Goal: Task Accomplishment & Management: Manage account settings

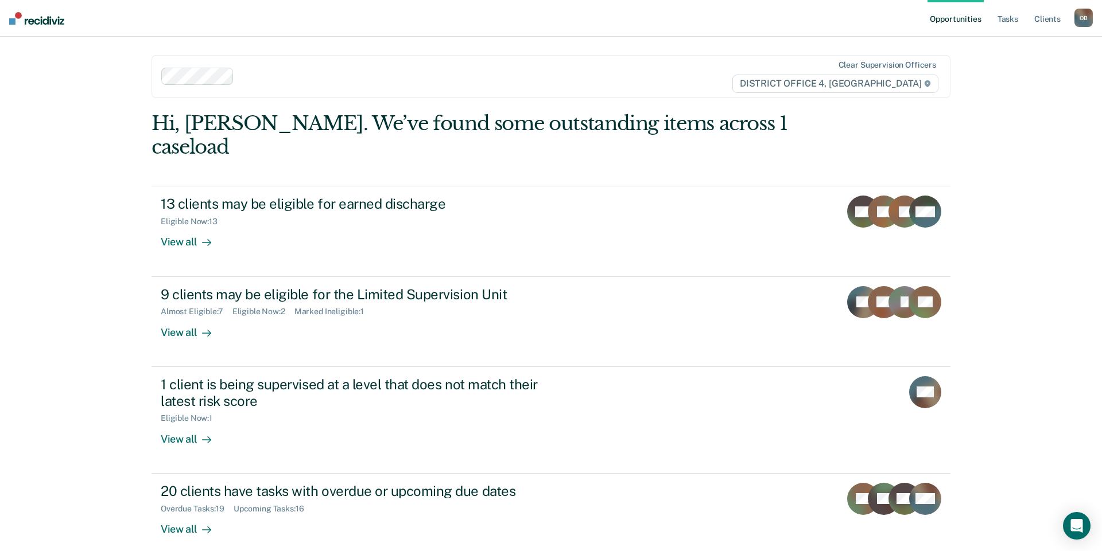
click at [105, 429] on div "Opportunities Tasks Client s [PERSON_NAME] O B Profile How it works Log Out Cle…" at bounding box center [551, 275] width 1102 height 551
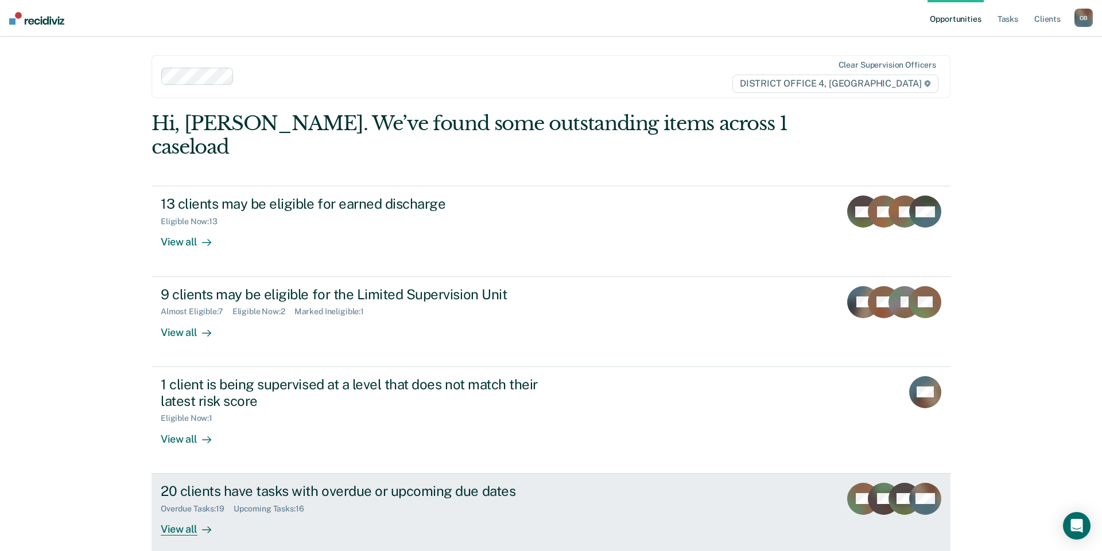
click at [177, 513] on div "View all" at bounding box center [193, 524] width 64 height 22
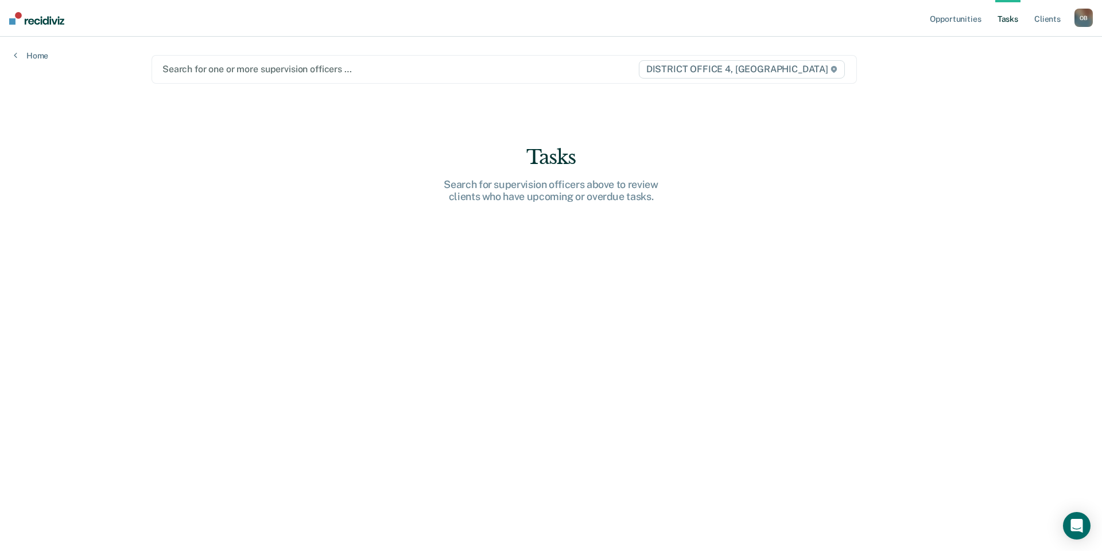
click at [280, 72] on div at bounding box center [399, 69] width 475 height 13
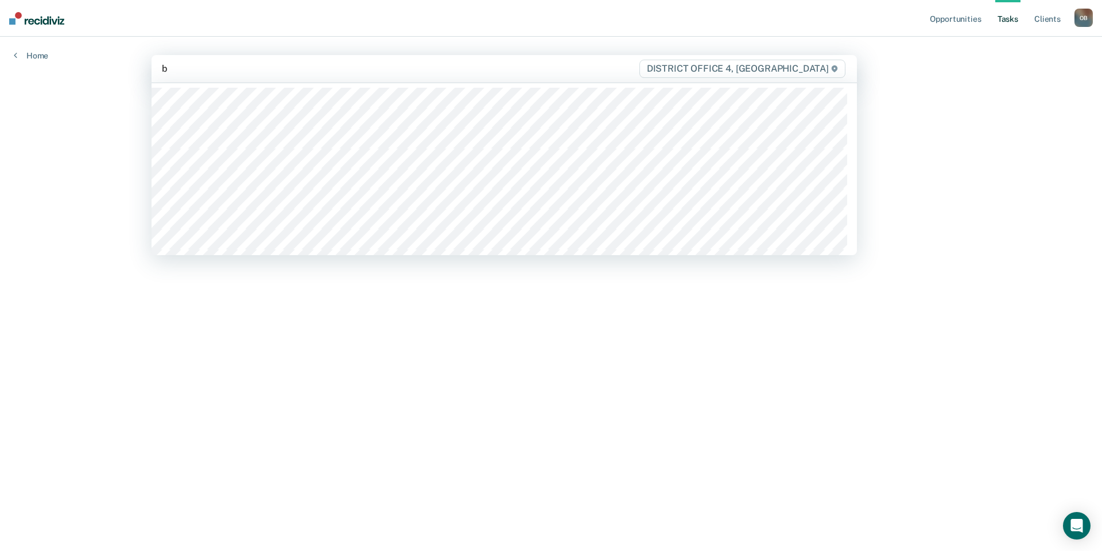
type input "br"
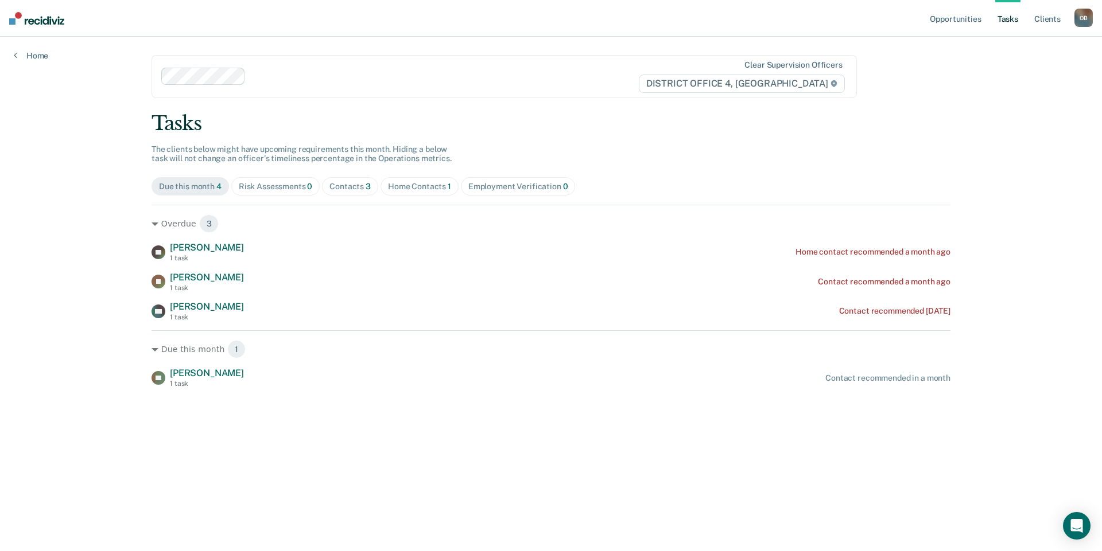
click at [50, 190] on div "Opportunities Tasks Client s [PERSON_NAME] O B Profile How it works Log Out Hom…" at bounding box center [551, 275] width 1102 height 551
click at [41, 53] on link "Home" at bounding box center [31, 55] width 34 height 10
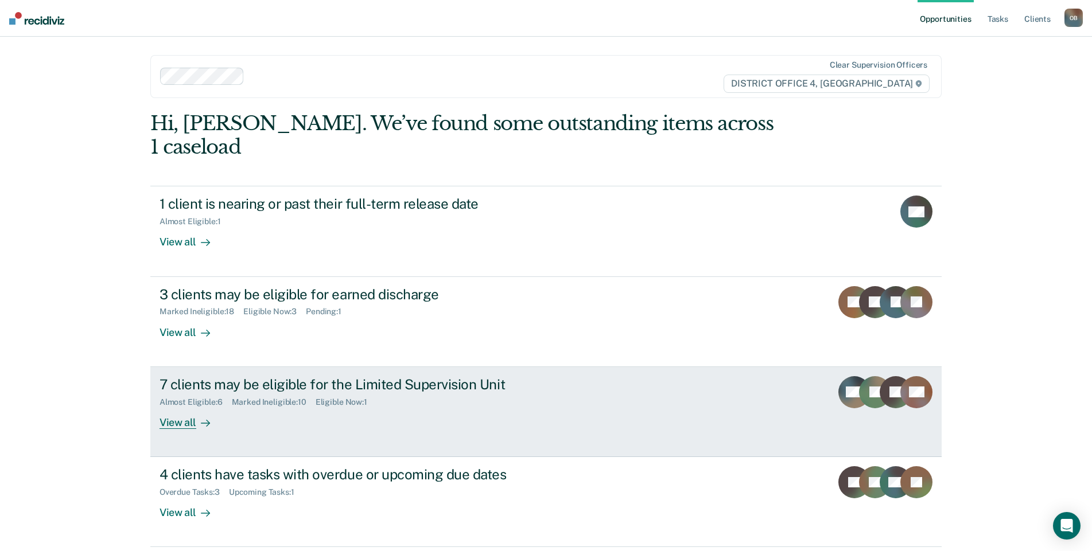
click at [176, 407] on div "View all" at bounding box center [191, 418] width 64 height 22
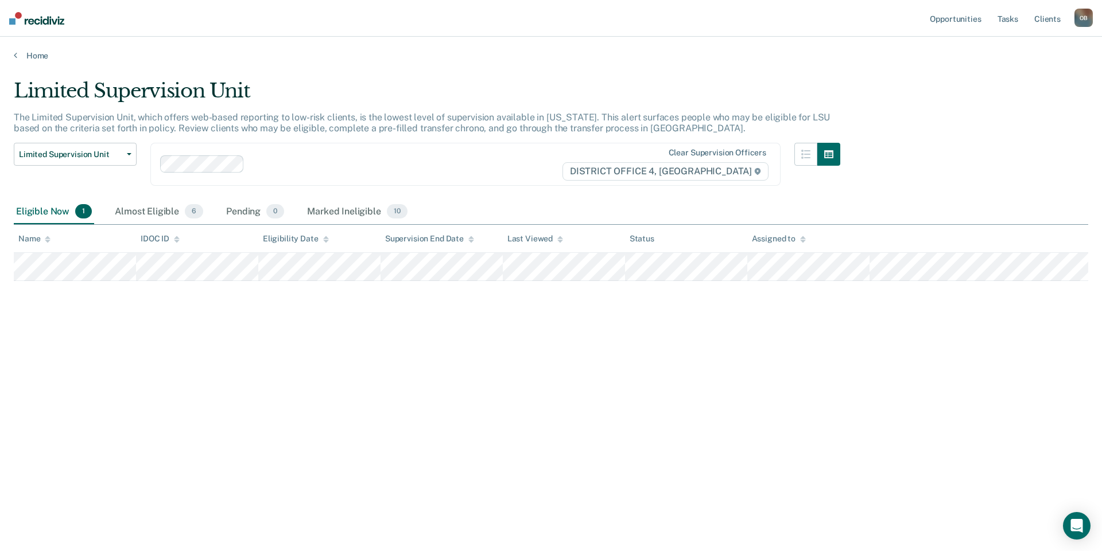
click at [215, 365] on div "Limited Supervision Unit The Limited Supervision Unit, which offers web-based r…" at bounding box center [551, 272] width 1074 height 386
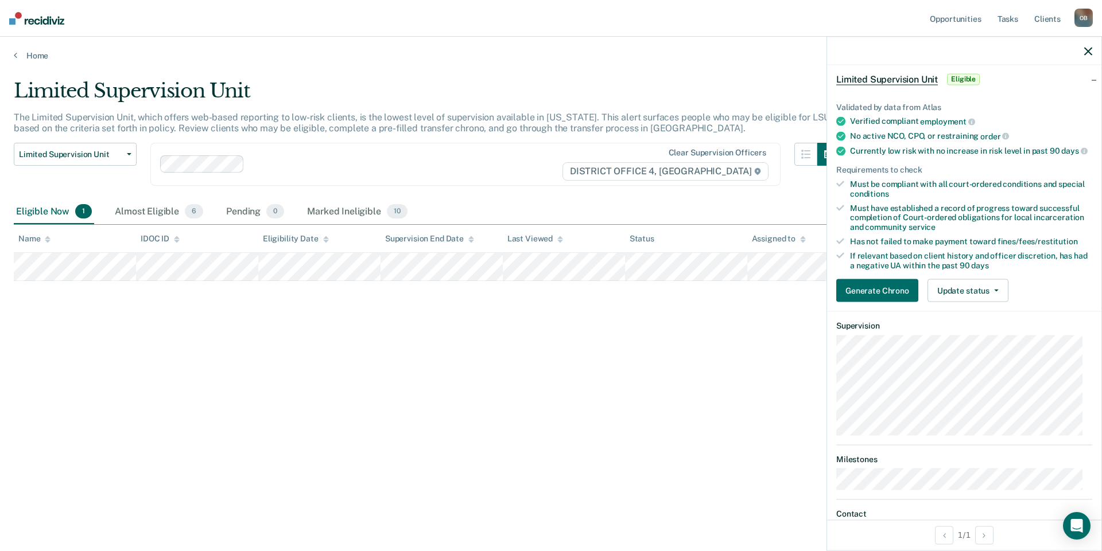
scroll to position [172, 0]
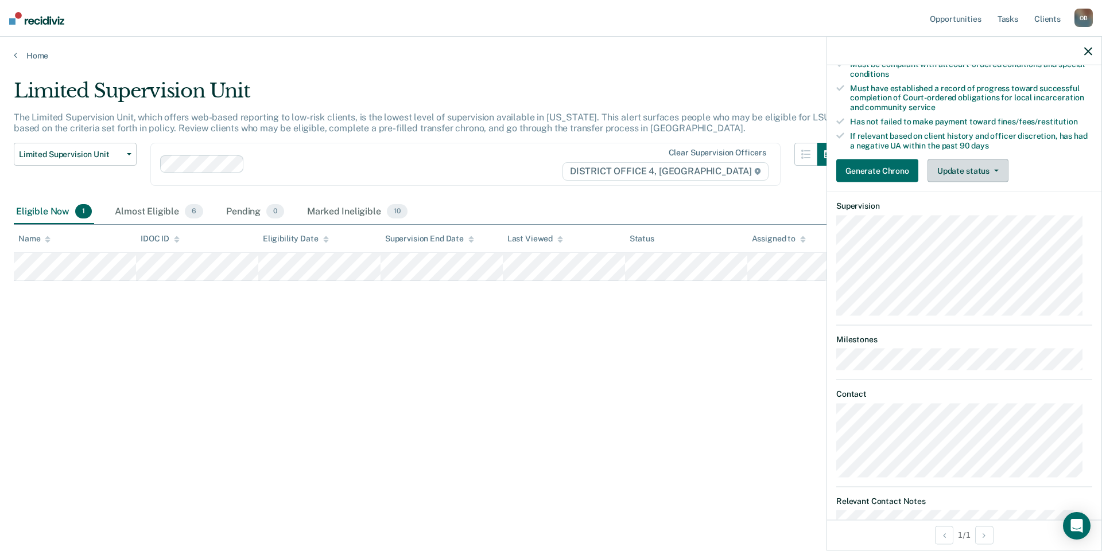
click at [619, 182] on button "Update status" at bounding box center [967, 170] width 81 height 23
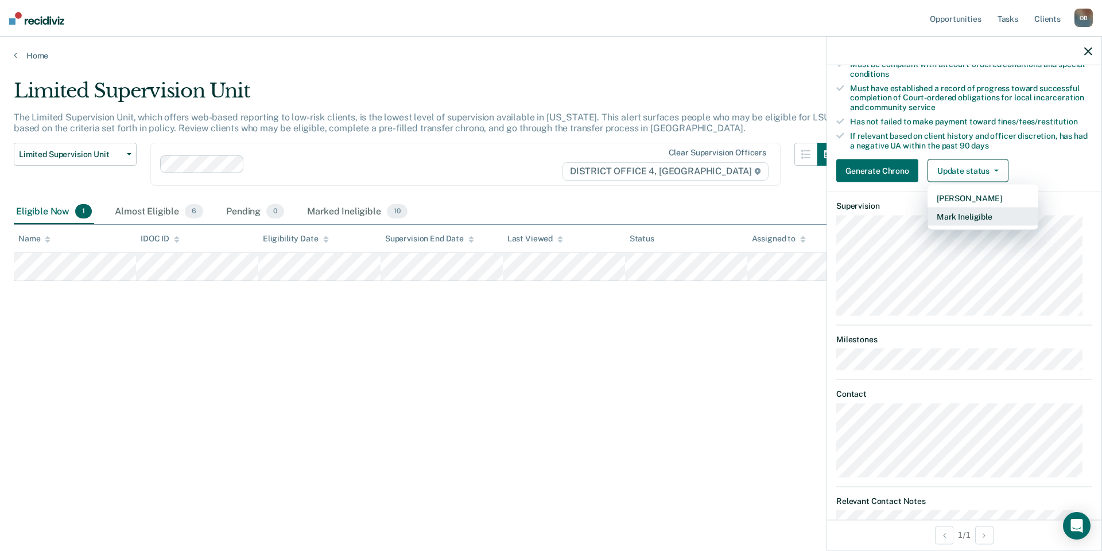
click at [619, 225] on button "Mark Ineligible" at bounding box center [982, 217] width 111 height 18
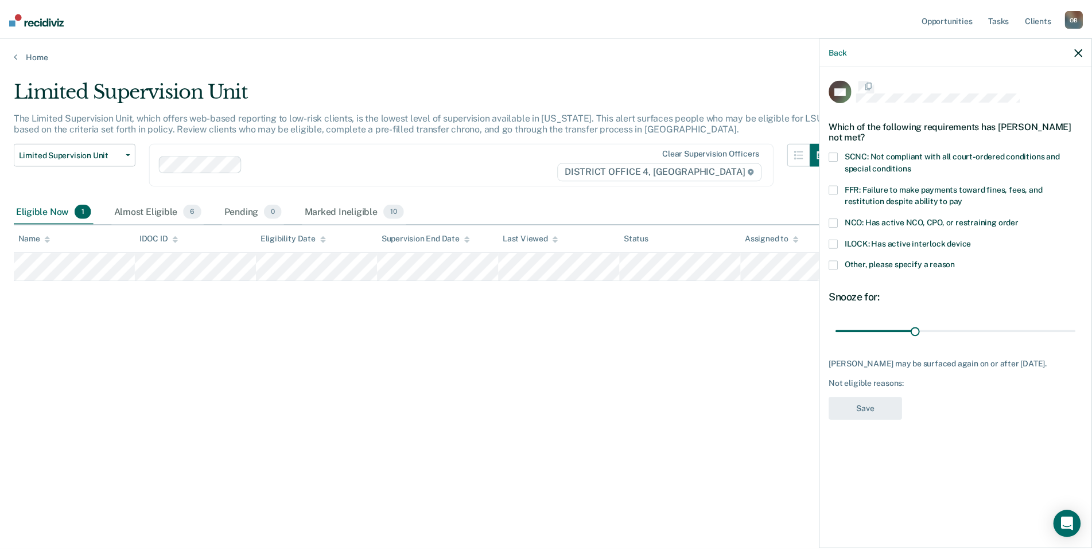
scroll to position [0, 0]
click at [619, 266] on span "Other, please specify a reason" at bounding box center [907, 266] width 111 height 9
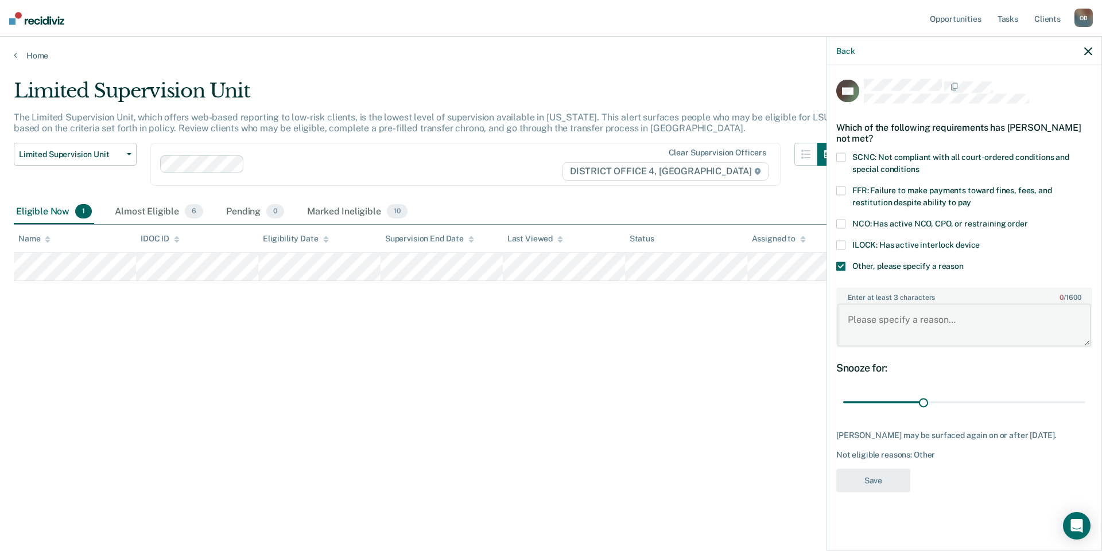
click at [619, 323] on textarea "Enter at least 3 characters 0 / 1600" at bounding box center [964, 325] width 254 height 42
type textarea "Need to verify that the alcohol has been removed from the home"
click at [619, 485] on button "Save" at bounding box center [873, 481] width 74 height 24
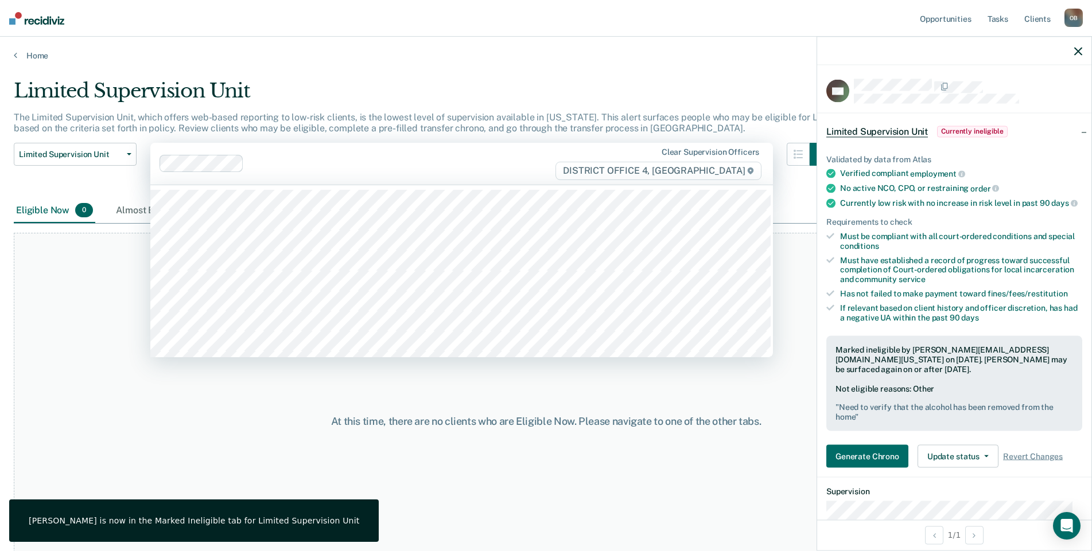
click at [368, 146] on div "Clear supervision officers DISTRICT OFFICE 4, [GEOGRAPHIC_DATA]" at bounding box center [461, 164] width 622 height 42
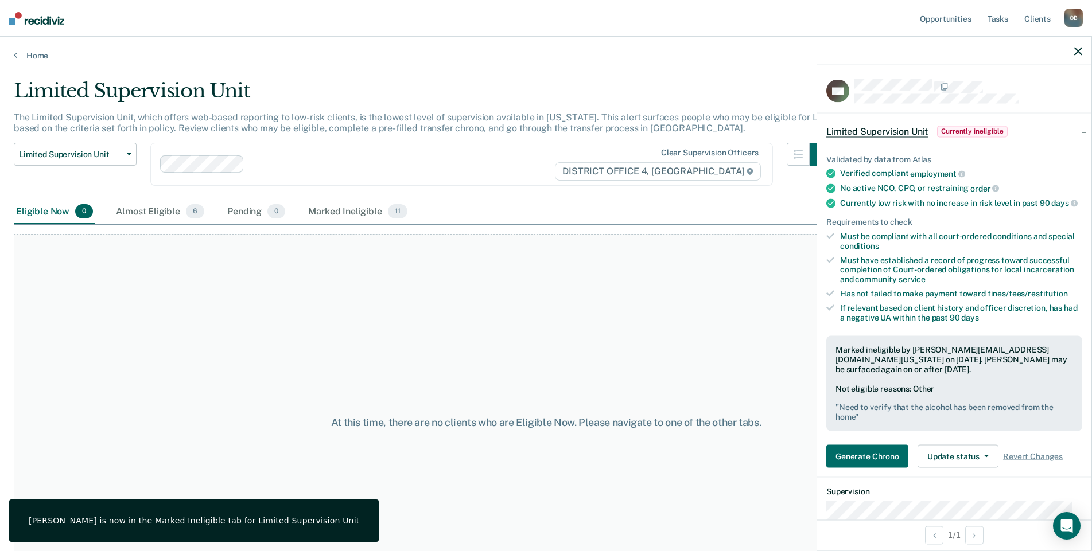
click at [110, 194] on div "Limited Supervision Unit Release from Supervision Earned Discharge Limited Supe…" at bounding box center [75, 171] width 123 height 57
click at [140, 216] on div "Almost Eligible 6" at bounding box center [160, 212] width 93 height 25
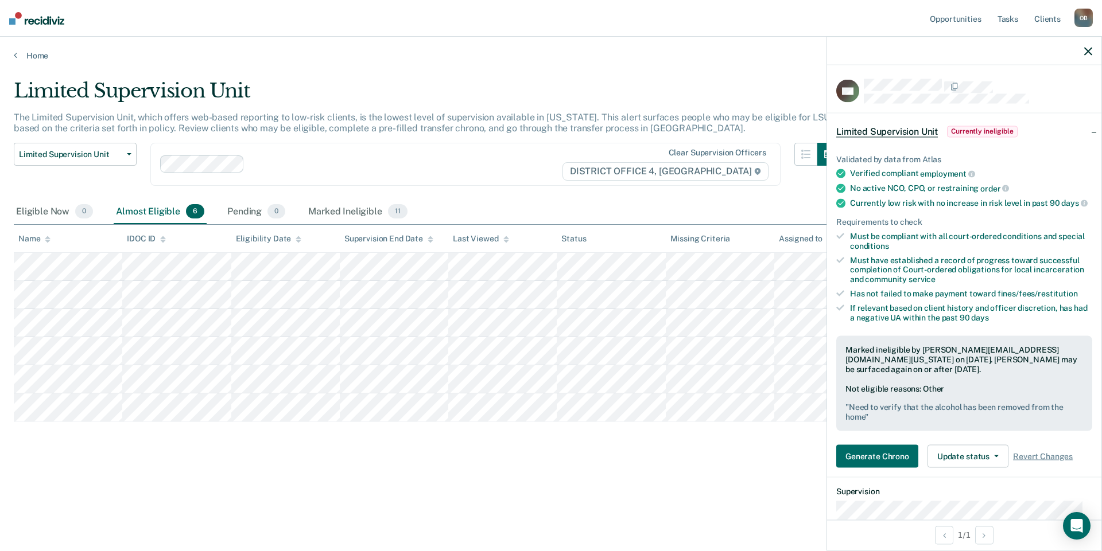
click at [619, 53] on icon "button" at bounding box center [1088, 51] width 8 height 8
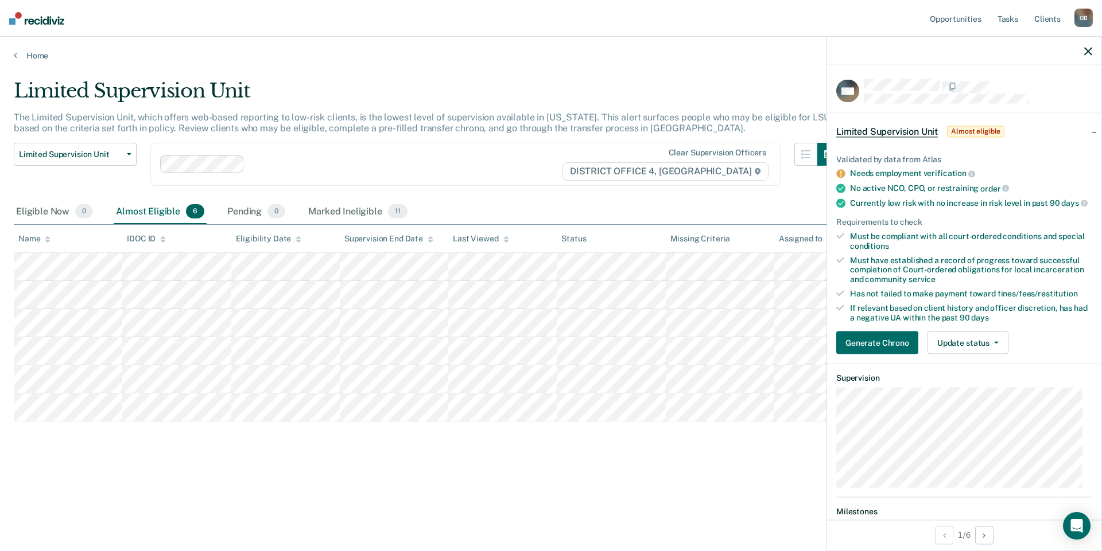
click at [585, 201] on div "Eligible Now 0 Almost Eligible 6 Pending 0 Marked Ineligible 11" at bounding box center [551, 213] width 1074 height 26
click at [619, 344] on span "button" at bounding box center [993, 343] width 9 height 2
click at [619, 398] on button "Mark Ineligible" at bounding box center [982, 389] width 111 height 18
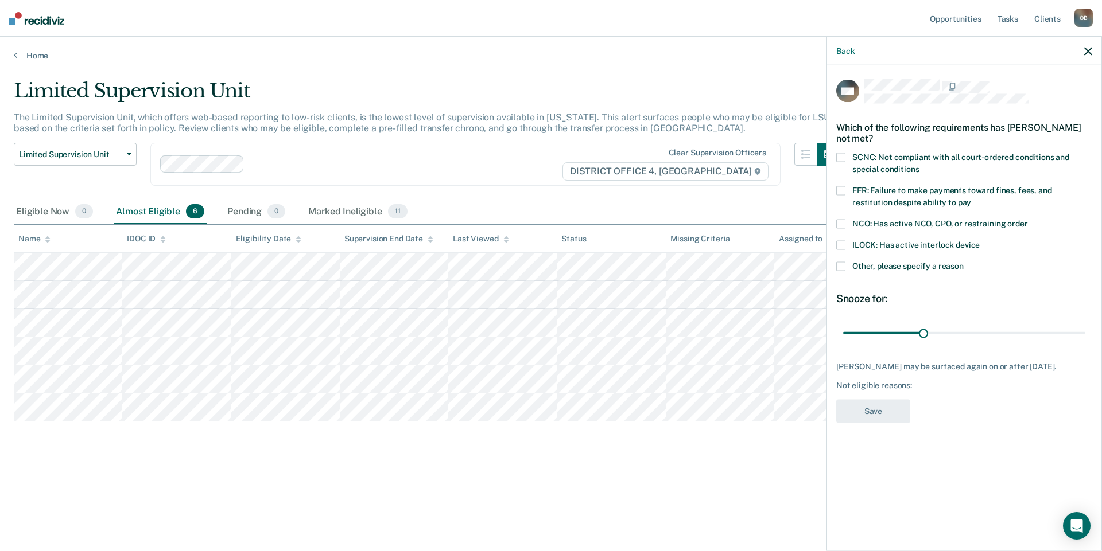
click at [619, 205] on span "FFR: Failure to make payments toward fines, fees, and restitution despite abili…" at bounding box center [952, 196] width 200 height 21
drag, startPoint x: 921, startPoint y: 332, endPoint x: 936, endPoint y: 499, distance: 168.2
type input "90"
click at [619, 334] on input "range" at bounding box center [964, 333] width 242 height 20
click at [619, 423] on button "Save" at bounding box center [873, 412] width 74 height 24
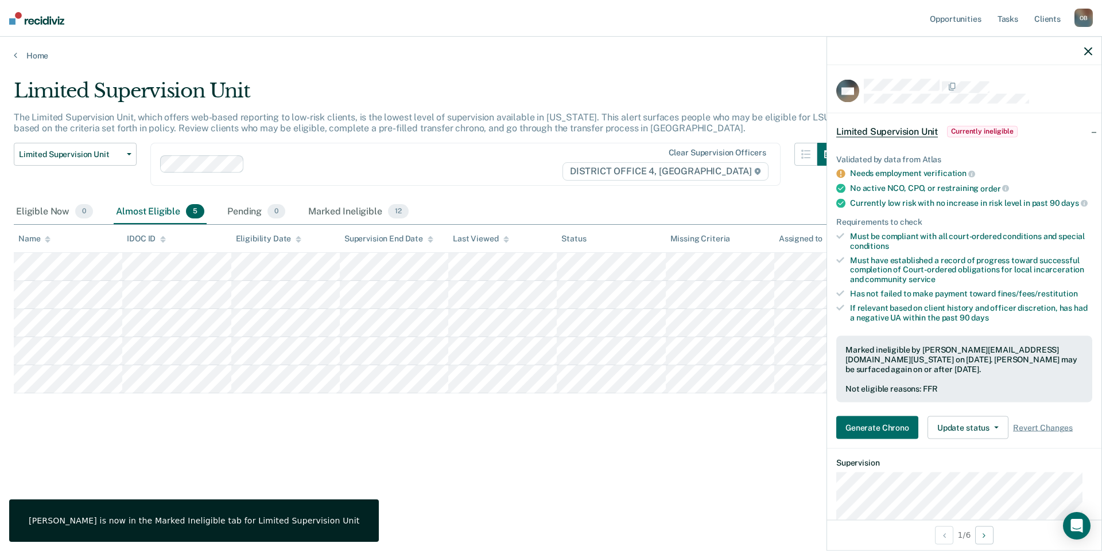
click at [619, 48] on icon "button" at bounding box center [1088, 51] width 8 height 8
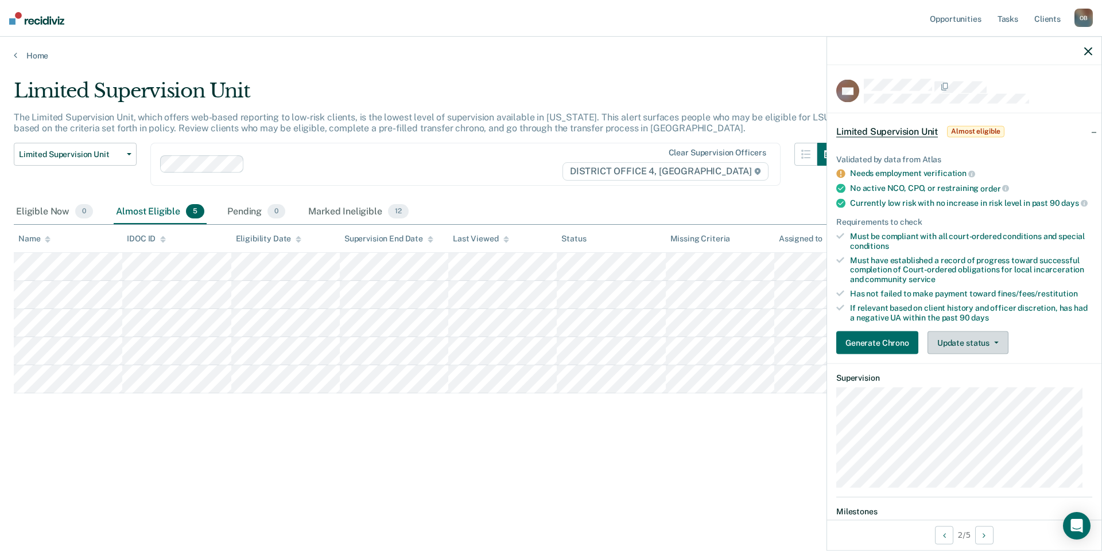
click at [619, 348] on button "Update status" at bounding box center [967, 343] width 81 height 23
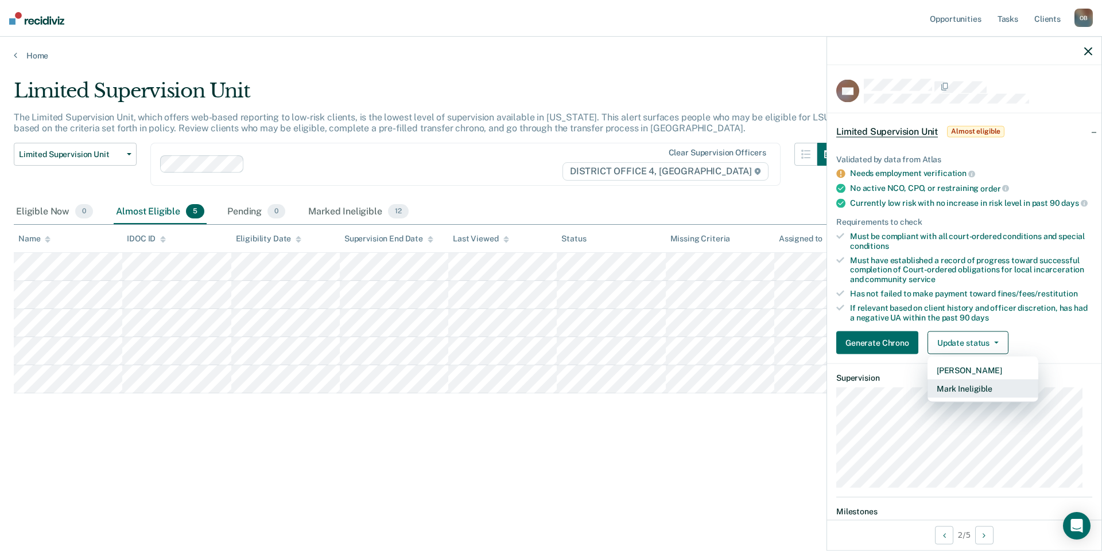
click at [619, 394] on button "Mark Ineligible" at bounding box center [982, 389] width 111 height 18
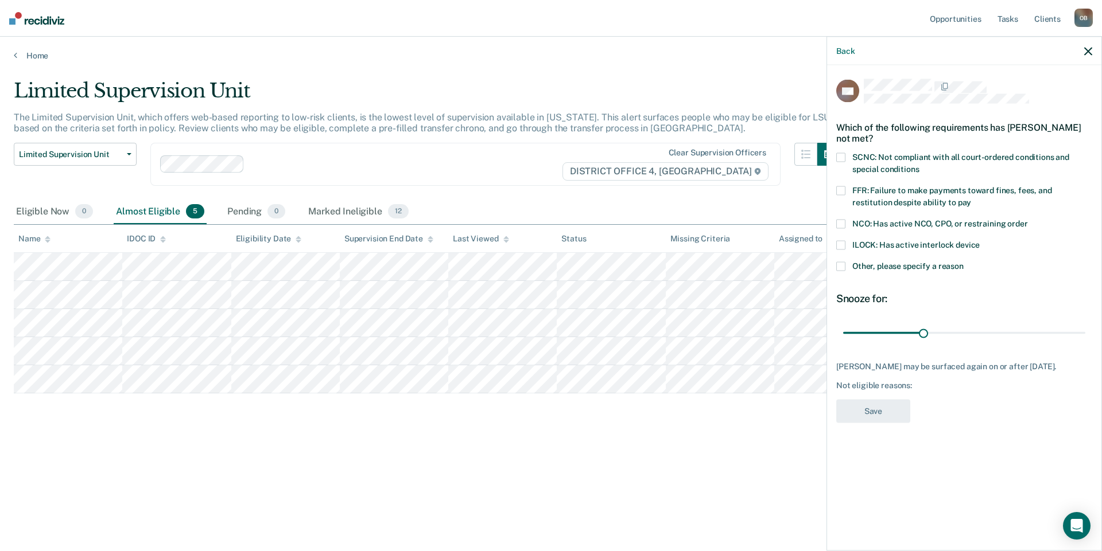
click at [619, 220] on span "NCO: Has active NCO, CPO, or restraining order" at bounding box center [940, 223] width 176 height 9
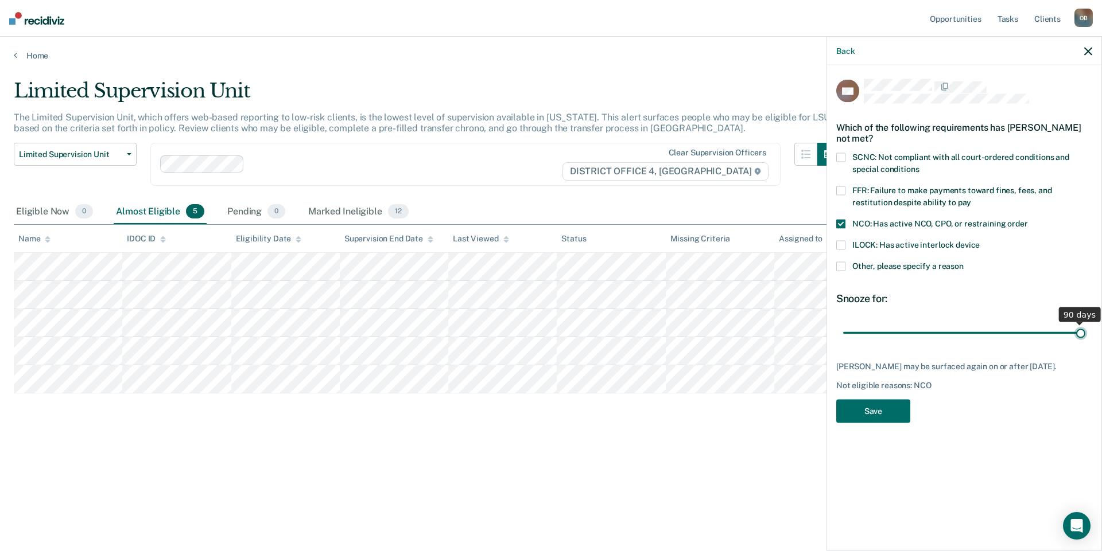
drag, startPoint x: 923, startPoint y: 334, endPoint x: 1087, endPoint y: 342, distance: 164.2
type input "90"
click at [619, 342] on input "range" at bounding box center [964, 333] width 242 height 20
click at [619, 411] on button "Save" at bounding box center [873, 412] width 74 height 24
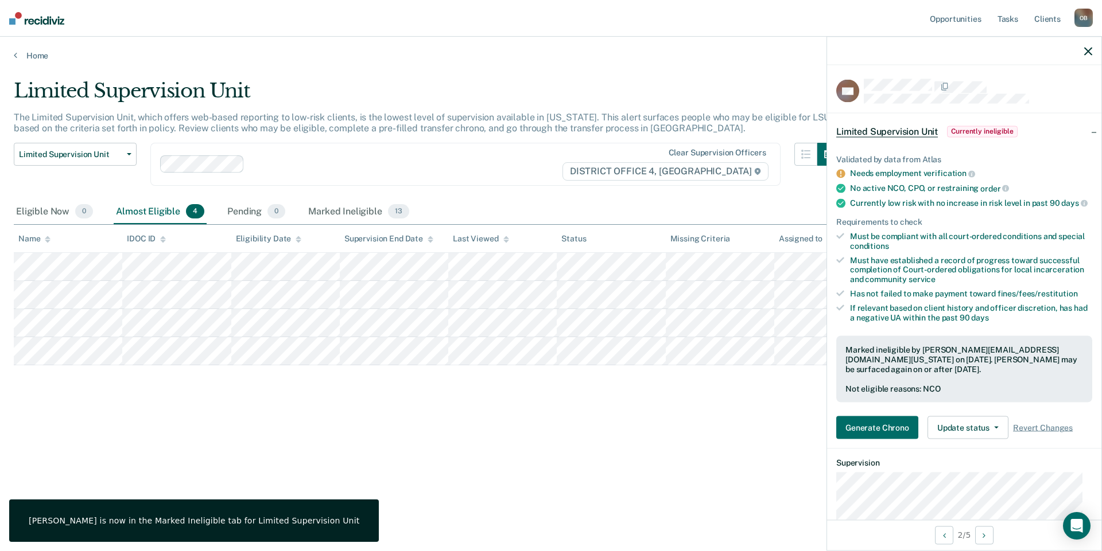
click at [619, 48] on icon "button" at bounding box center [1088, 51] width 8 height 8
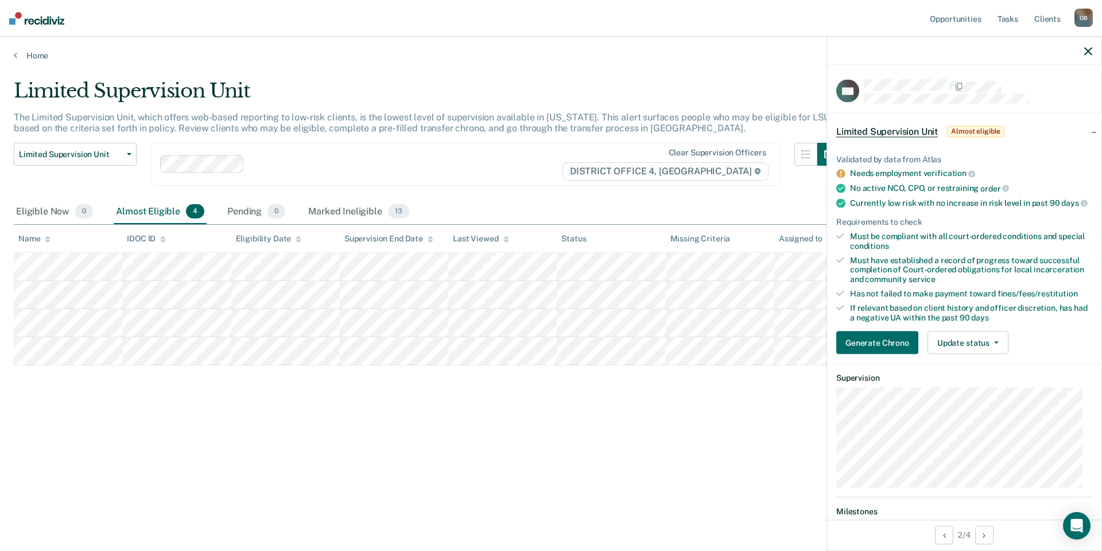
drag, startPoint x: 636, startPoint y: 445, endPoint x: 647, endPoint y: 442, distance: 10.7
click at [619, 445] on div "Limited Supervision Unit The Limited Supervision Unit, which offers web-based r…" at bounding box center [551, 272] width 1074 height 386
click at [619, 410] on div "Limited Supervision Unit The Limited Supervision Unit, which offers web-based r…" at bounding box center [551, 272] width 1074 height 386
click at [619, 53] on icon "button" at bounding box center [1088, 51] width 8 height 8
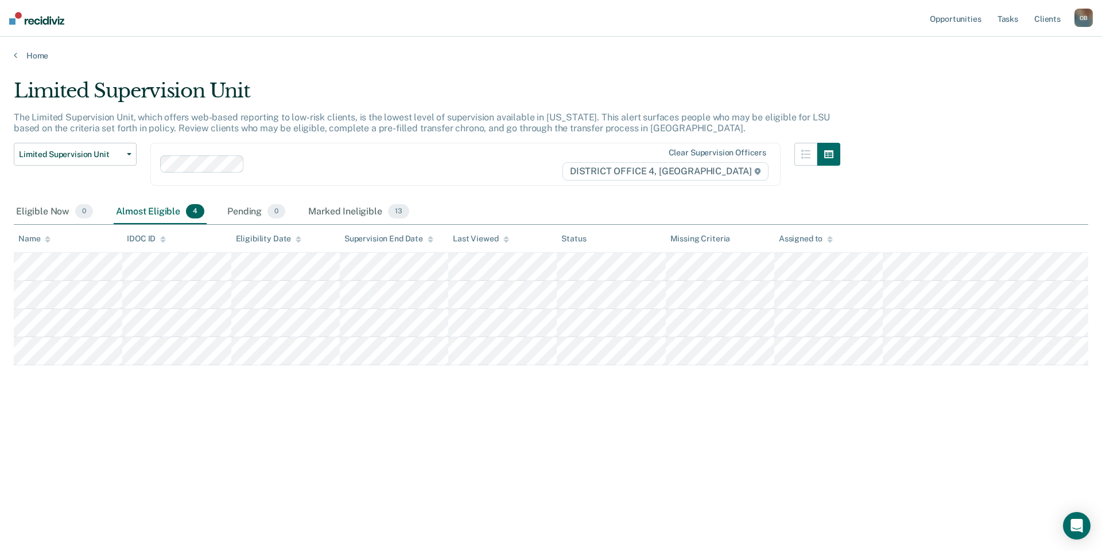
click at [34, 61] on main "Limited Supervision Unit The Limited Supervision Unit, which offers web-based r…" at bounding box center [551, 304] width 1102 height 487
click at [34, 57] on link "Home" at bounding box center [551, 55] width 1074 height 10
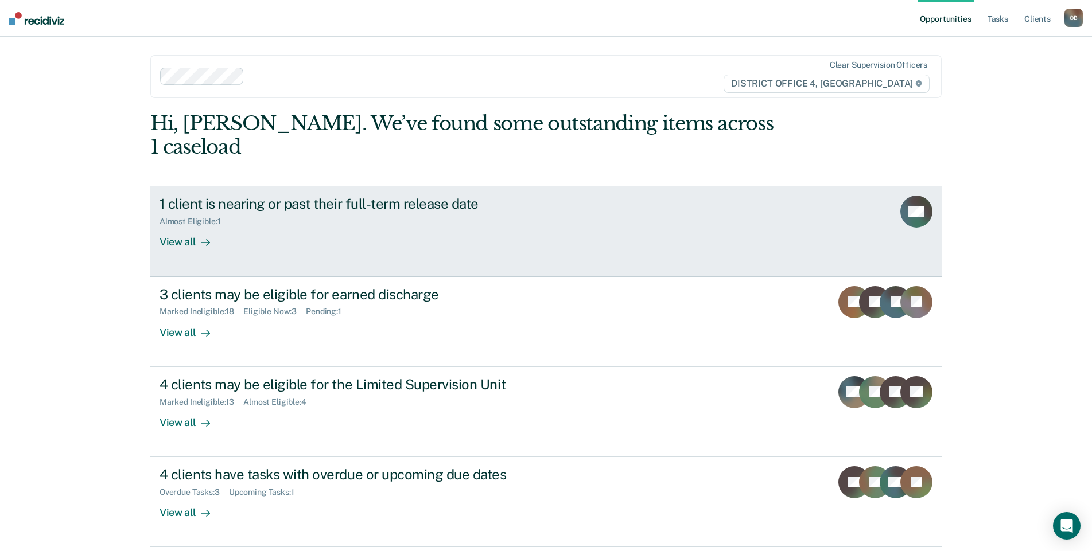
click at [181, 227] on div "View all" at bounding box center [191, 238] width 64 height 22
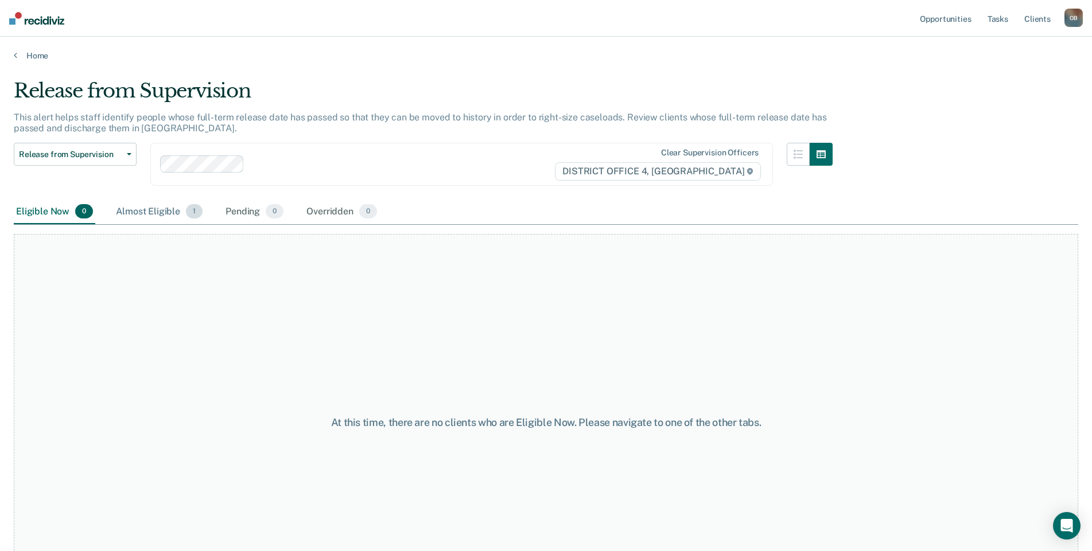
click at [143, 207] on div "Almost Eligible 1" at bounding box center [159, 212] width 91 height 25
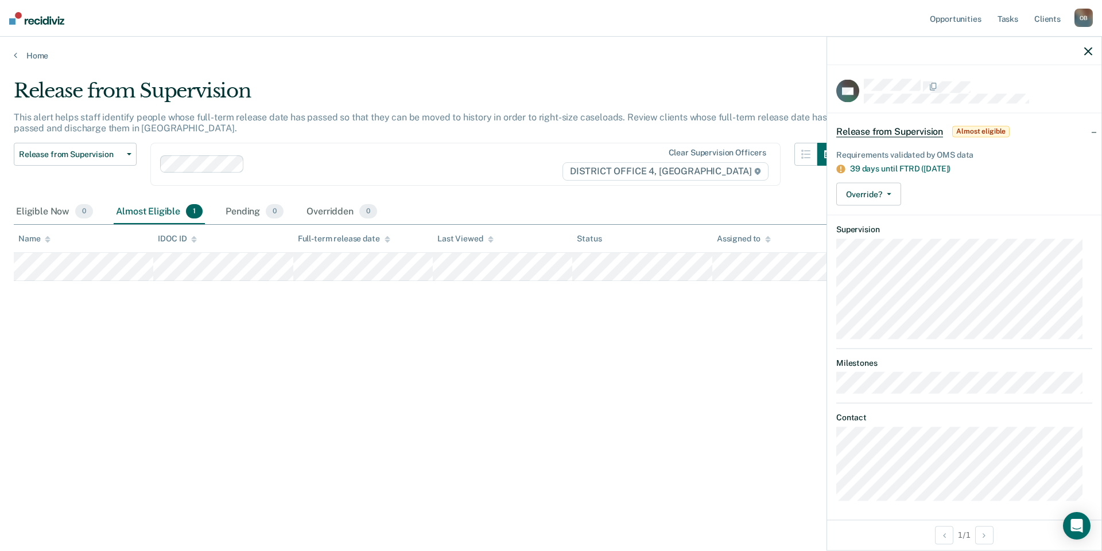
click at [619, 48] on icon "button" at bounding box center [1088, 51] width 8 height 8
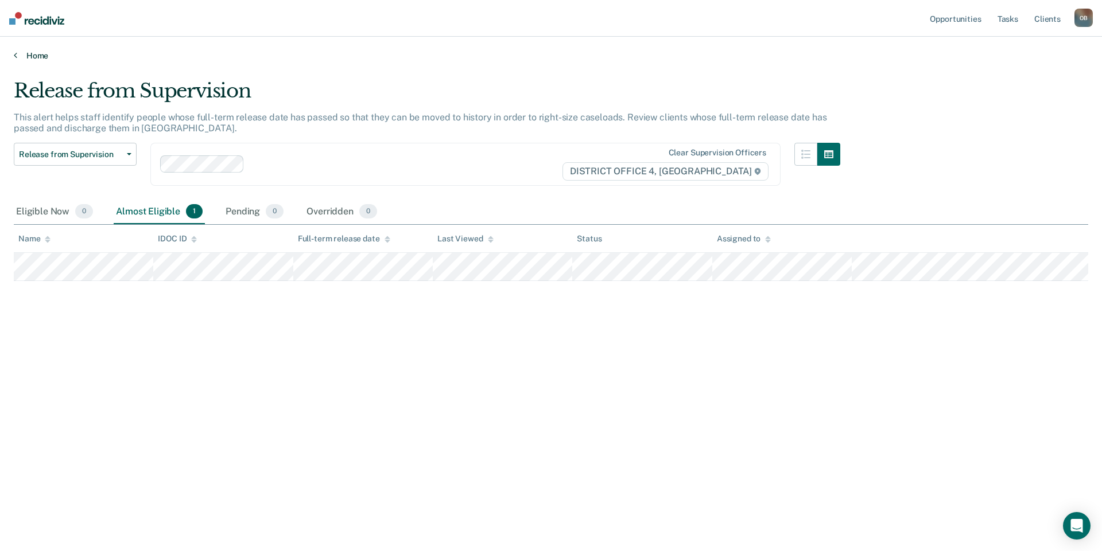
click at [38, 53] on link "Home" at bounding box center [551, 55] width 1074 height 10
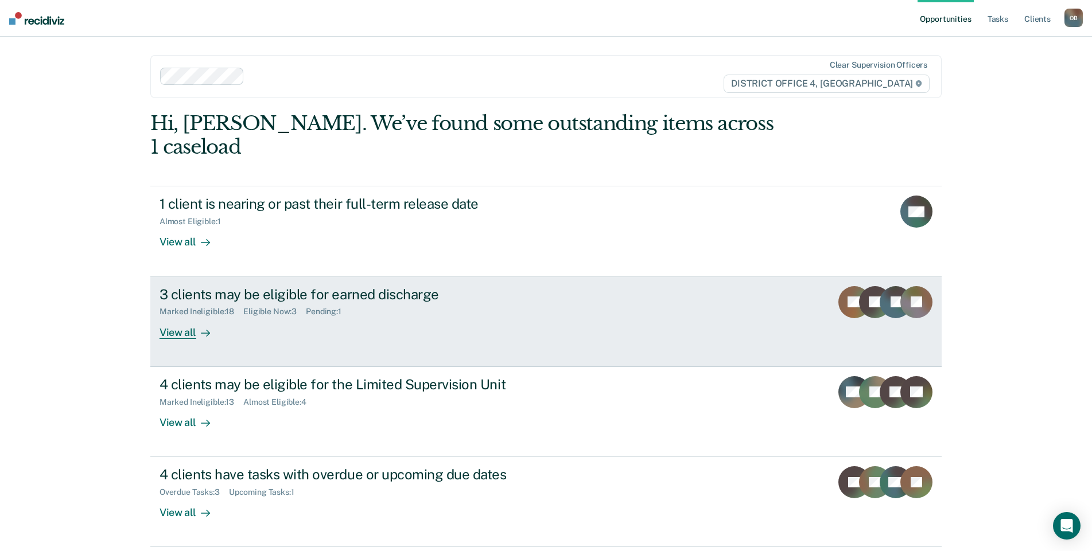
click at [171, 317] on div "View all" at bounding box center [191, 328] width 64 height 22
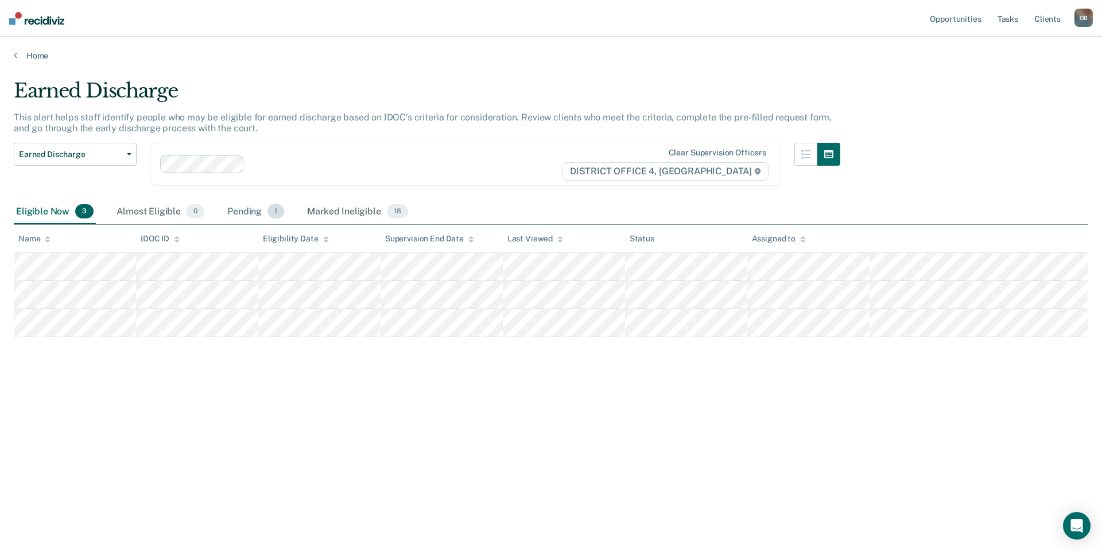
click at [232, 212] on div "Pending 1" at bounding box center [255, 212] width 61 height 25
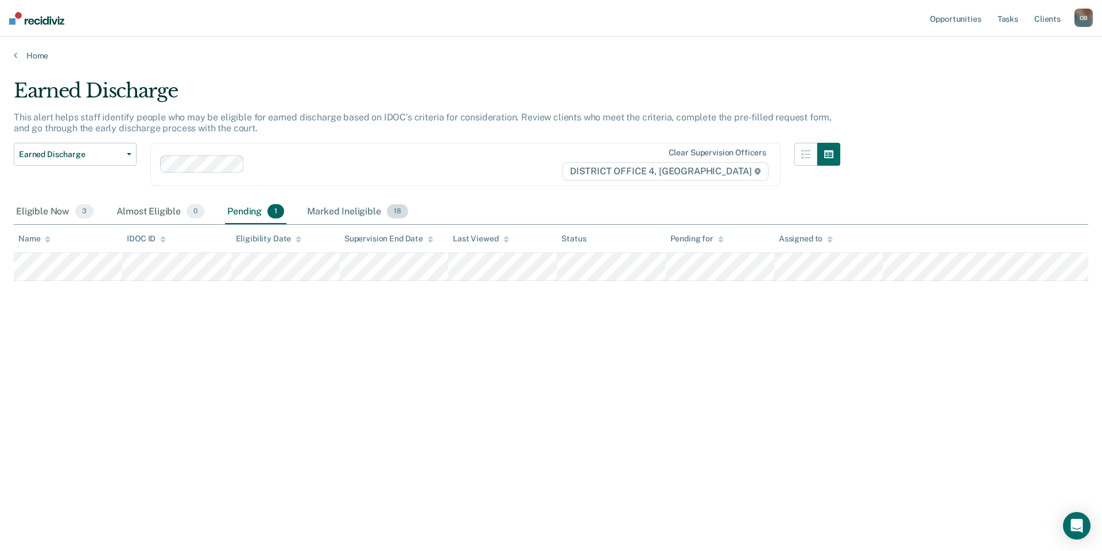
click at [363, 214] on div "Marked Ineligible 18" at bounding box center [357, 212] width 105 height 25
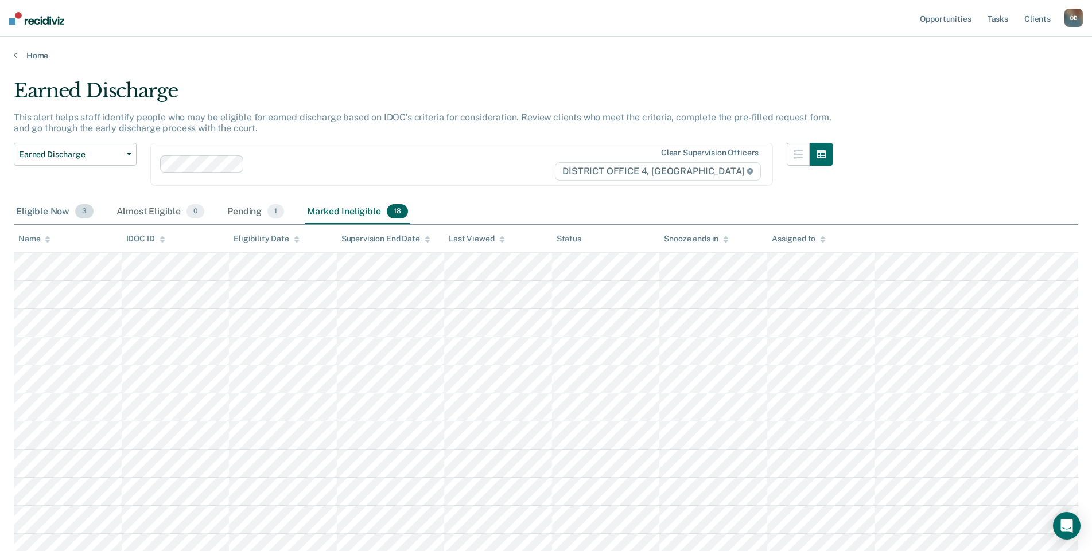
click at [32, 214] on div "Eligible Now 3" at bounding box center [55, 212] width 82 height 25
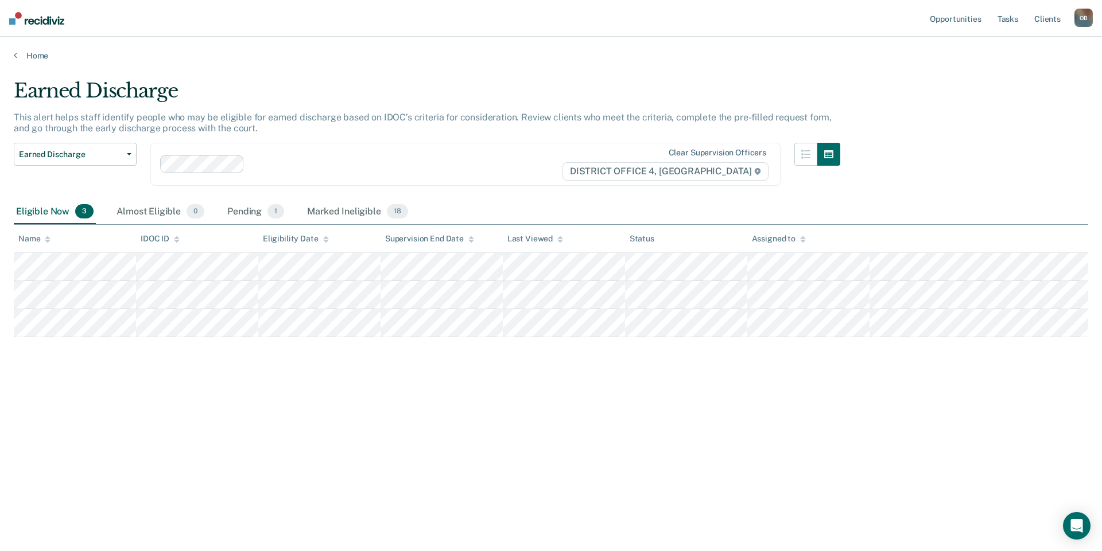
click at [619, 352] on div "Earned Discharge This alert helps staff identify people who may be eligible for…" at bounding box center [551, 272] width 1074 height 386
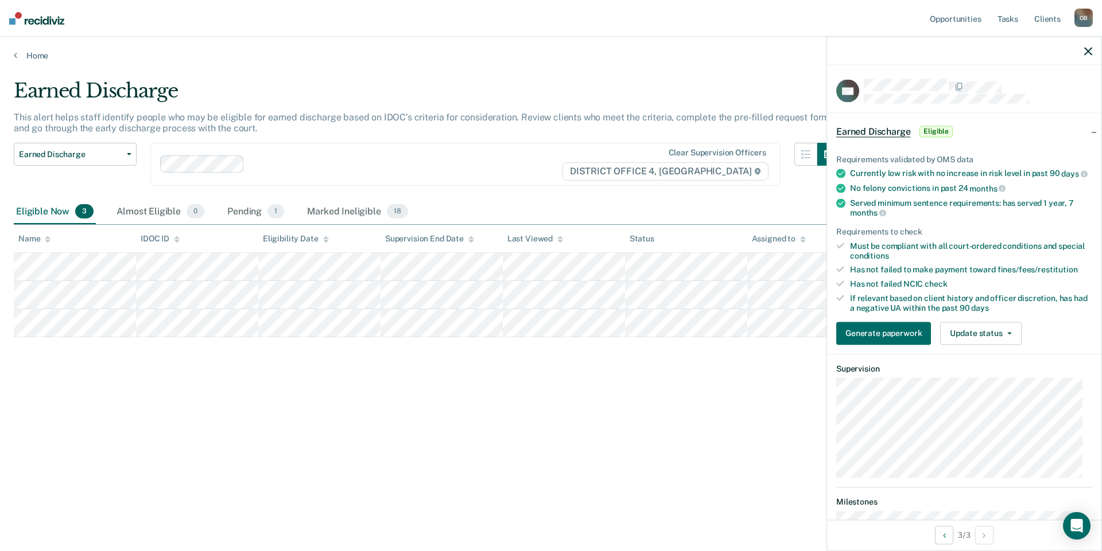
click at [619, 329] on div "Requirements validated by OMS data Currently low risk with no increase in risk …" at bounding box center [964, 245] width 274 height 218
click at [619, 336] on button "Update status" at bounding box center [980, 333] width 81 height 23
click at [619, 398] on article "CG Earned Discharge Eligible Requirements validated by OMS data Currently low r…" at bounding box center [964, 374] width 256 height 591
click at [619, 354] on div "Requirements validated by OMS data Currently low risk with no increase in risk …" at bounding box center [964, 245] width 274 height 218
click at [619, 345] on button "Update status" at bounding box center [980, 333] width 81 height 23
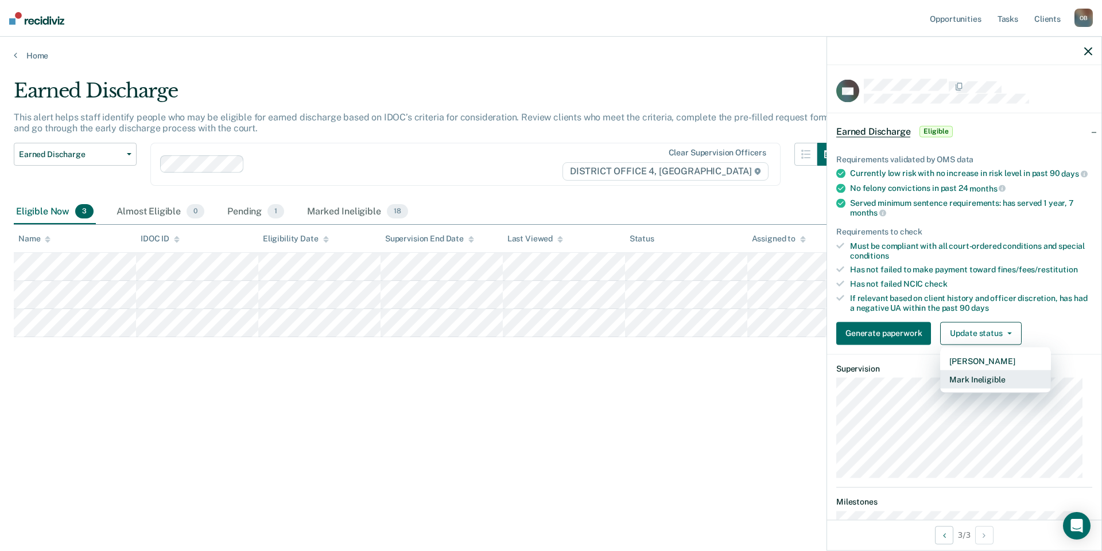
click at [619, 387] on button "Mark Ineligible" at bounding box center [995, 379] width 111 height 18
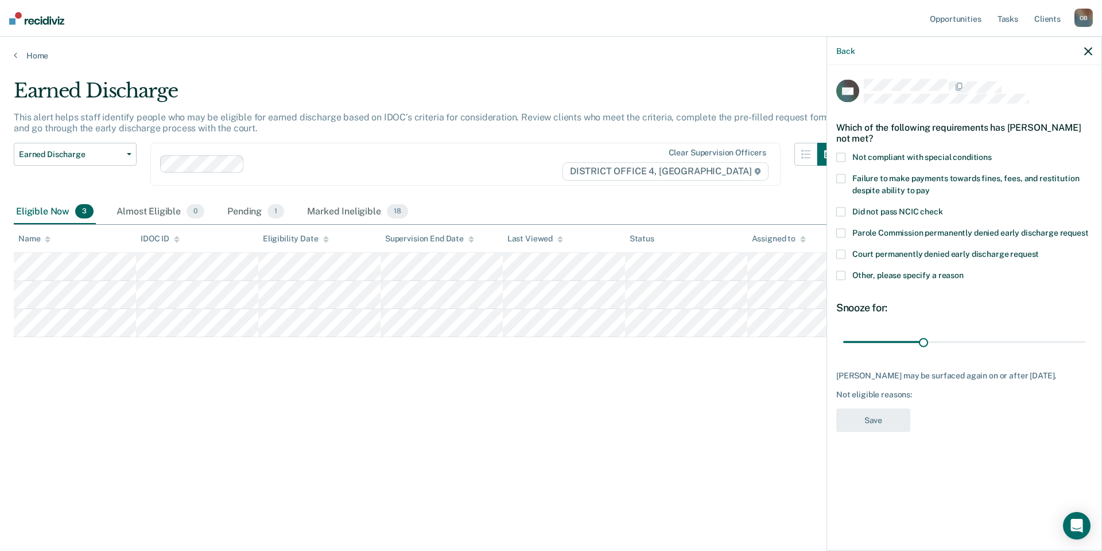
click at [619, 275] on span "Other, please specify a reason" at bounding box center [907, 275] width 111 height 9
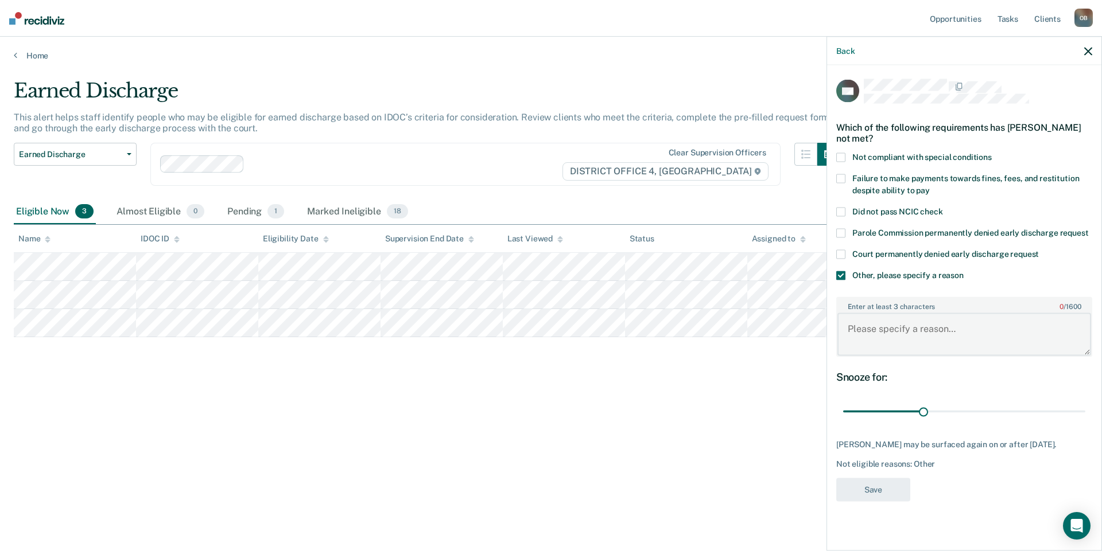
click at [619, 333] on textarea "Enter at least 3 characters 0 / 1600" at bounding box center [964, 334] width 254 height 42
click at [619, 326] on textarea "[MEDICAL_DATA] on alcohol in [DATE], on for agg DUI. At least a year sober" at bounding box center [964, 334] width 254 height 42
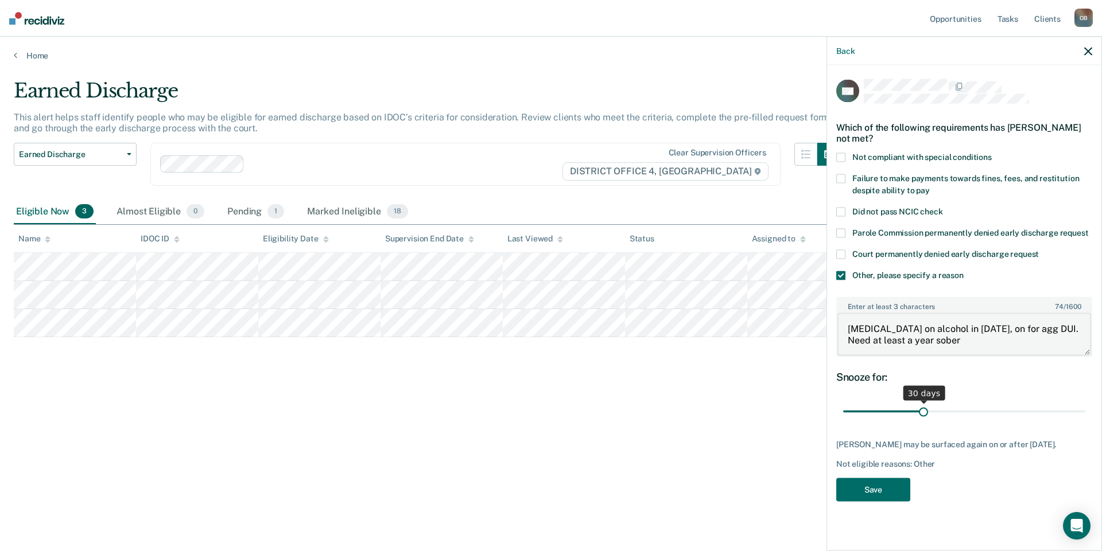
type textarea "[MEDICAL_DATA] on alcohol in [DATE], on for agg DUI. Need at least a year sober"
drag, startPoint x: 924, startPoint y: 411, endPoint x: 1087, endPoint y: 412, distance: 162.4
type input "90"
click at [619, 412] on input "range" at bounding box center [964, 412] width 242 height 20
click at [619, 501] on button "Save" at bounding box center [873, 490] width 74 height 24
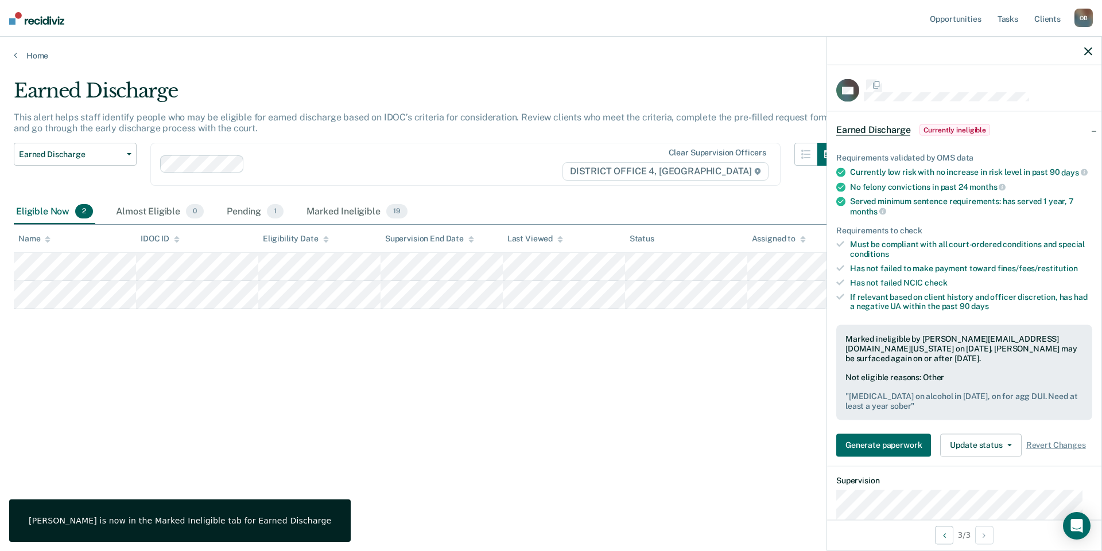
click at [619, 478] on div "Earned Discharge This alert helps staff identify people who may be eligible for…" at bounding box center [551, 290] width 1074 height 423
click at [36, 50] on link "Home" at bounding box center [551, 55] width 1074 height 10
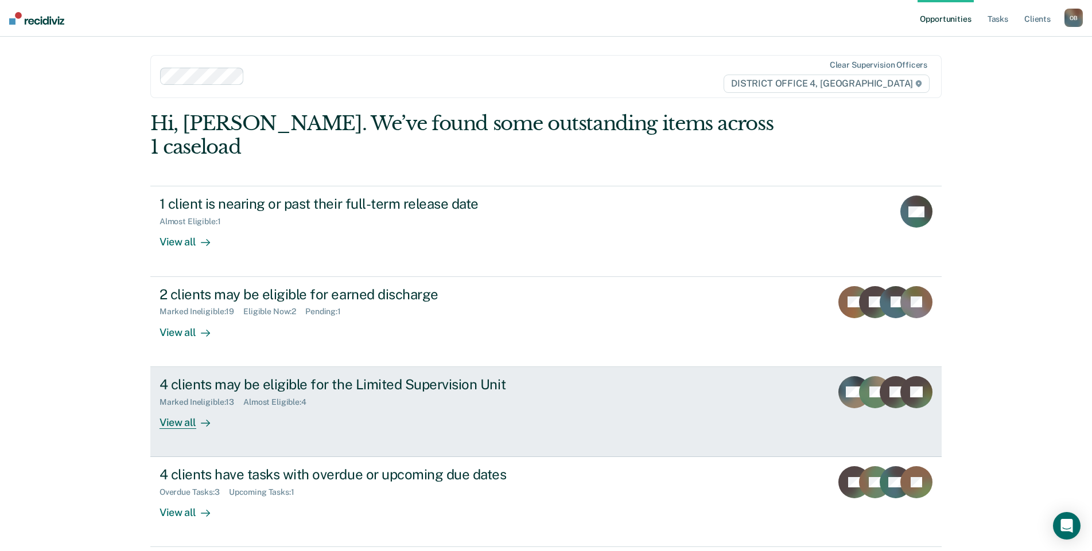
click at [168, 407] on link "4 clients may be eligible for the Limited Supervision Unit Marked Ineligible : …" at bounding box center [545, 412] width 791 height 90
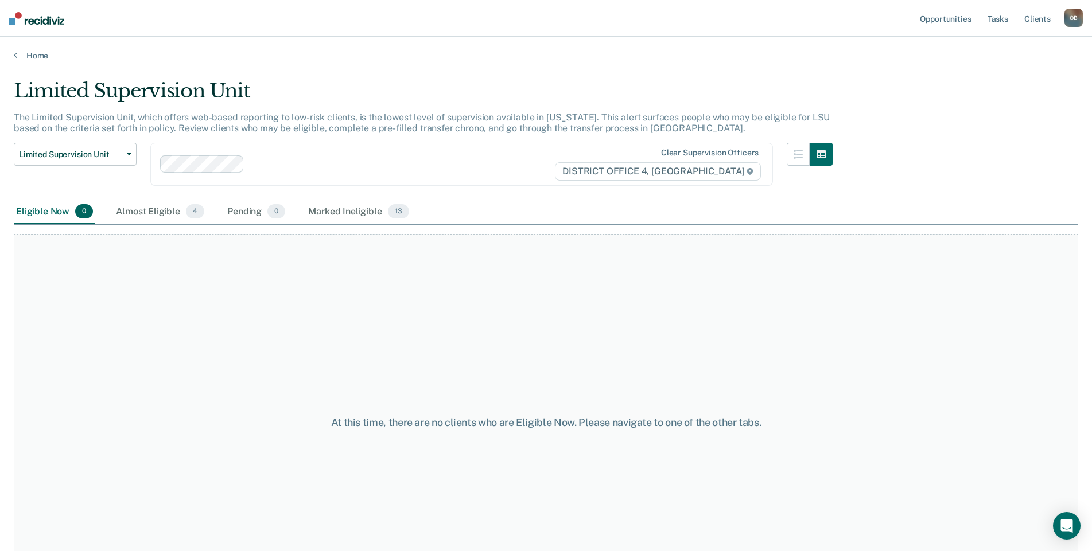
click at [247, 404] on div "At this time, there are no clients who are Eligible Now. Please navigate to one…" at bounding box center [546, 422] width 1064 height 377
